Goal: Navigation & Orientation: Find specific page/section

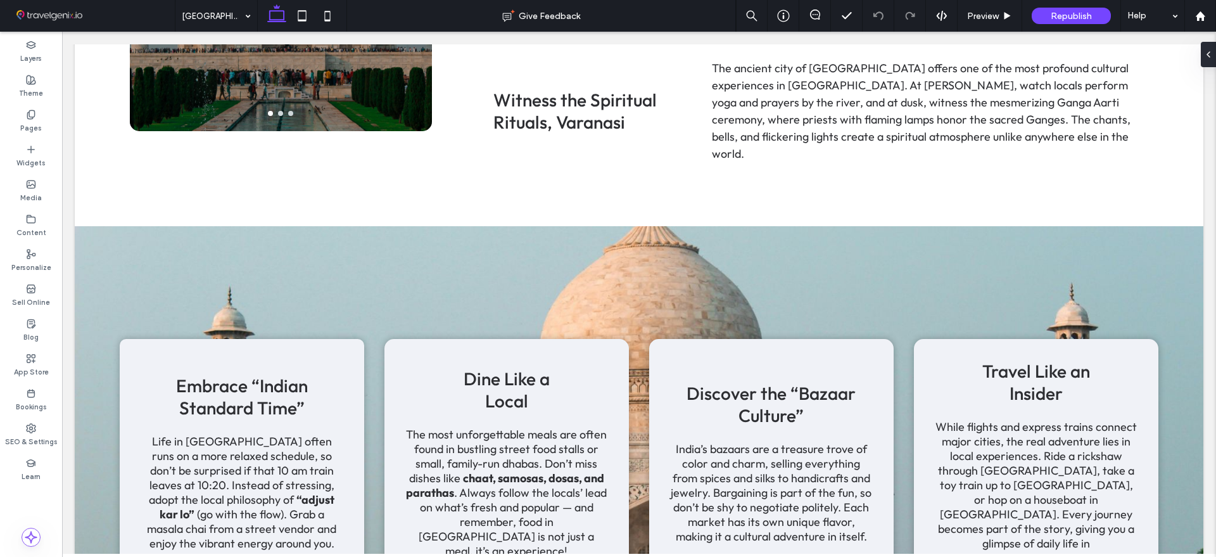
scroll to position [2241, 0]
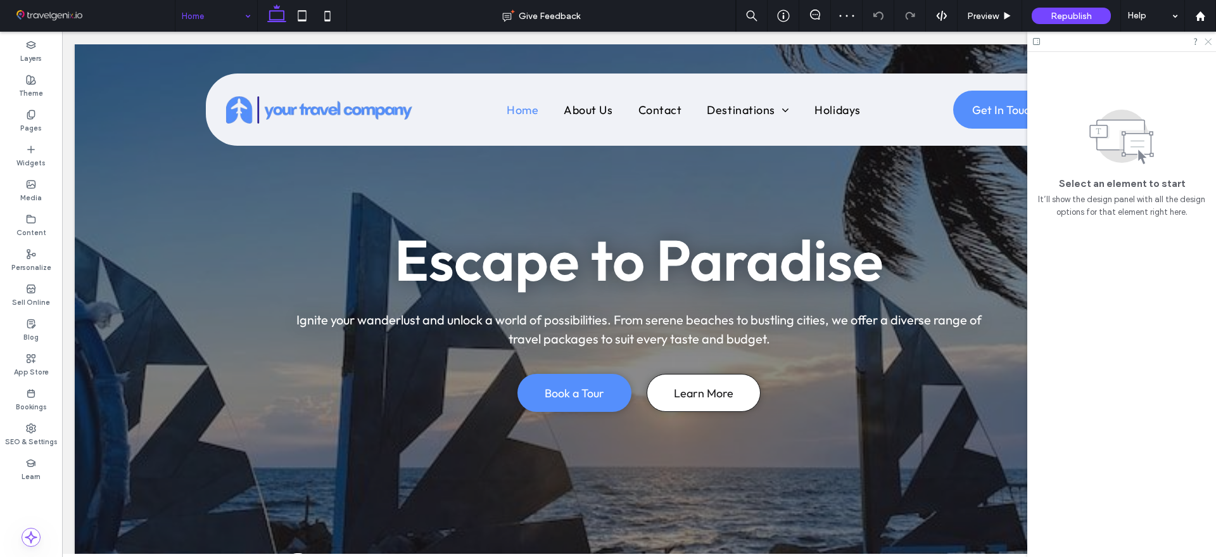
drag, startPoint x: 1206, startPoint y: 39, endPoint x: 1117, endPoint y: 24, distance: 89.8
click at [1206, 39] on icon at bounding box center [1207, 41] width 8 height 8
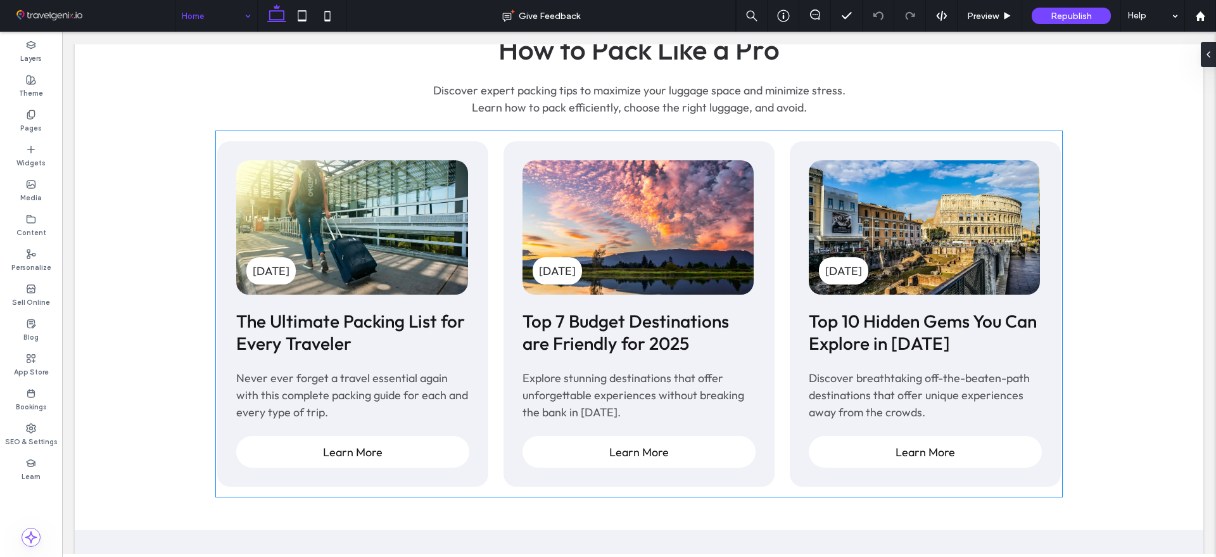
scroll to position [4254, 0]
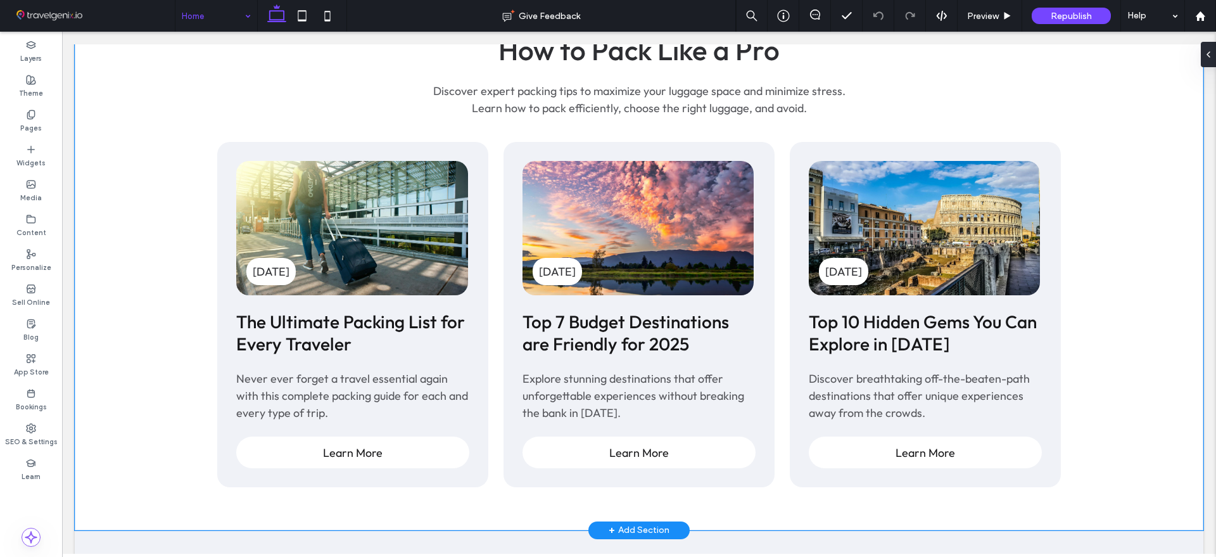
click at [154, 106] on div "How to Pack Like a Pro Discover expert packing tips to maximize your luggage sp…" at bounding box center [639, 264] width 1128 height 530
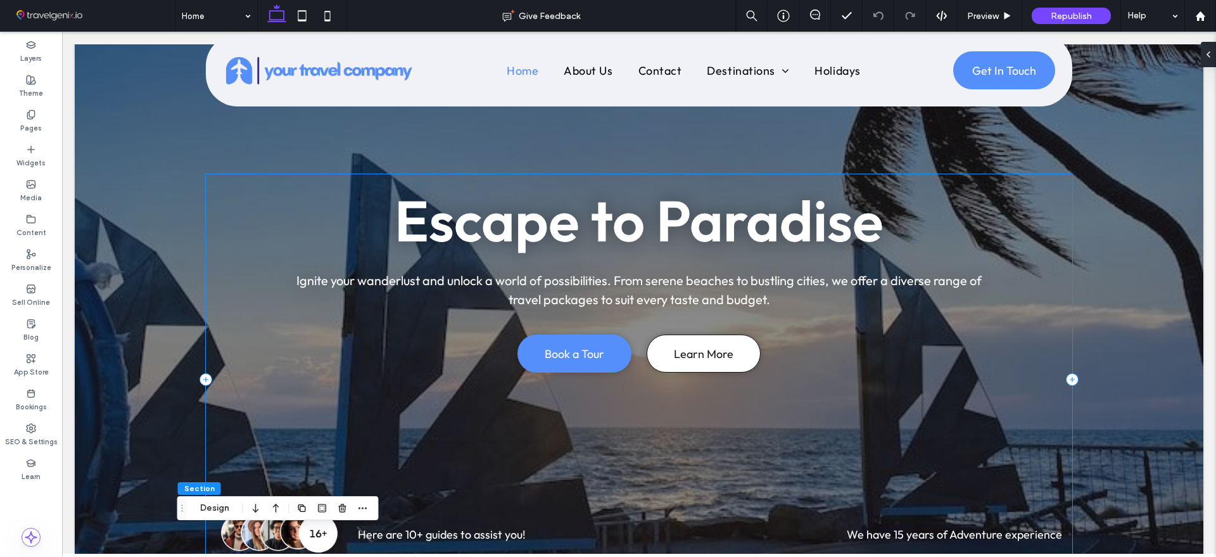
scroll to position [0, 0]
